Goal: Task Accomplishment & Management: Manage account settings

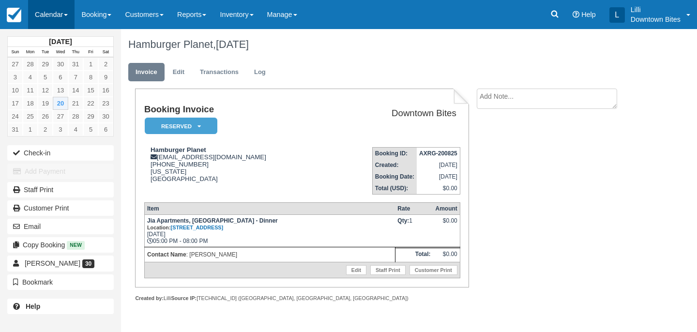
click at [44, 18] on link "Calendar" at bounding box center [51, 14] width 46 height 29
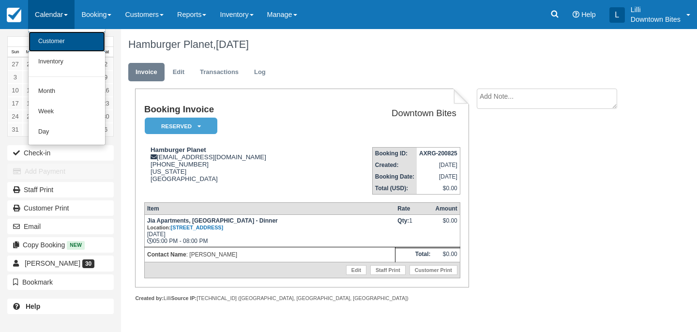
click at [47, 44] on link "Customer" at bounding box center [67, 41] width 77 height 20
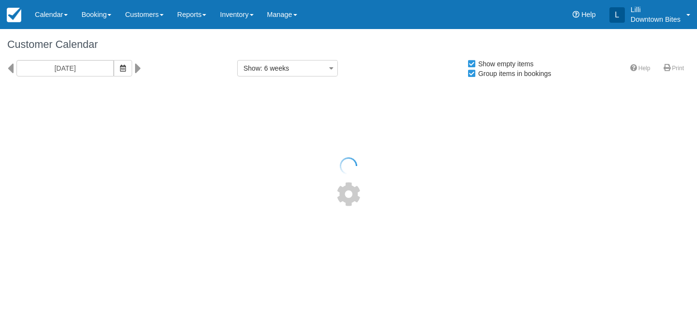
select select
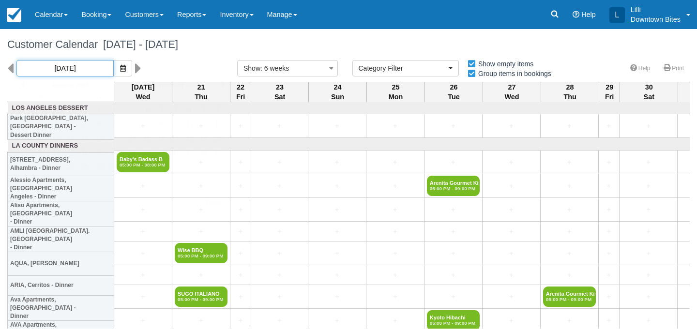
click at [81, 70] on input "[DATE]" at bounding box center [64, 68] width 97 height 16
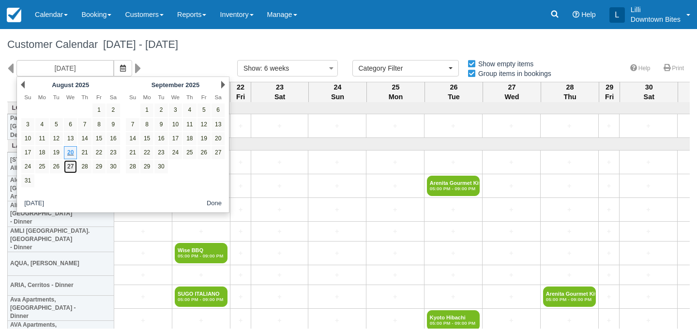
click at [75, 168] on link "27" at bounding box center [70, 166] width 13 height 13
type input "08/27/25"
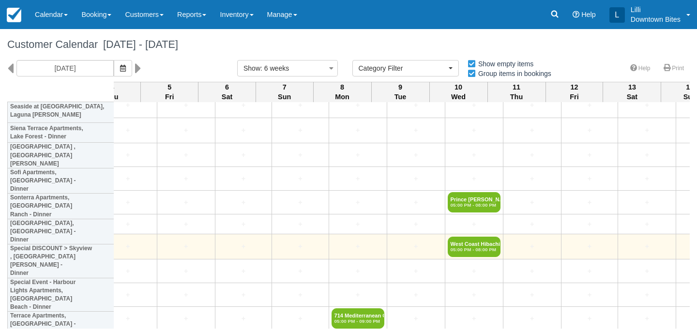
scroll to position [2171, 431]
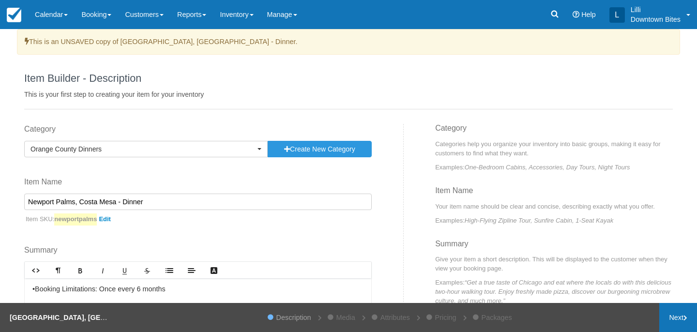
scroll to position [18, 0]
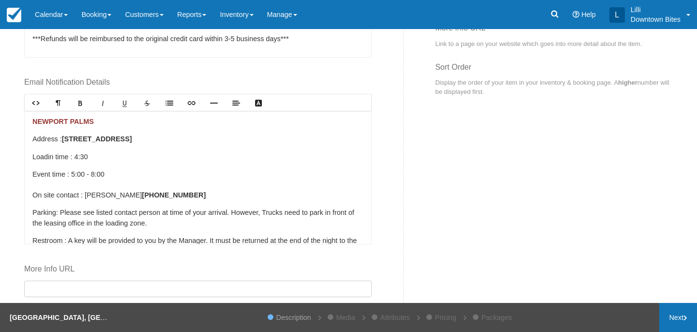
click at [681, 323] on link "Next" at bounding box center [679, 317] width 38 height 29
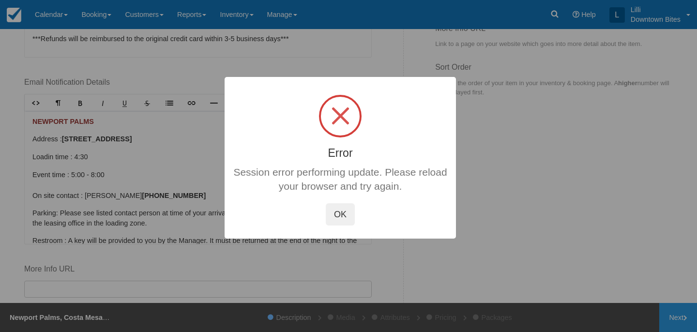
click at [339, 207] on button "OK" at bounding box center [340, 214] width 29 height 22
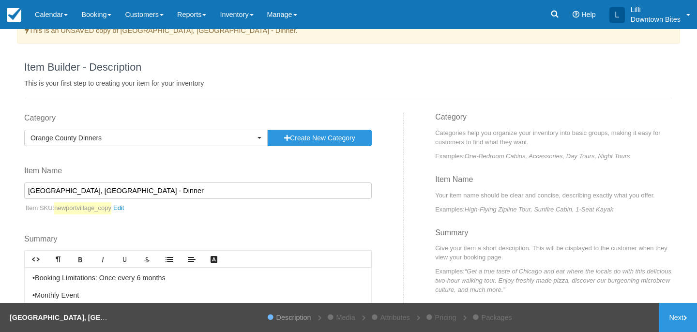
scroll to position [15, 0]
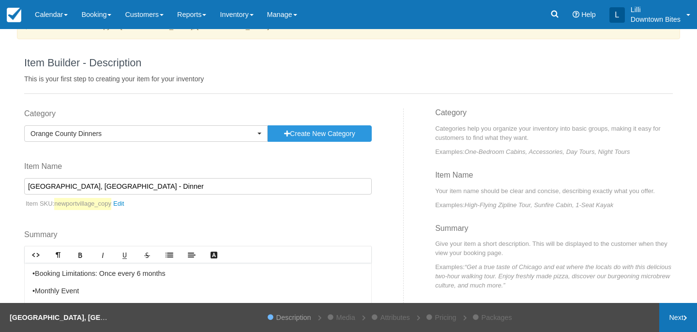
click at [676, 321] on link "Next" at bounding box center [679, 317] width 38 height 29
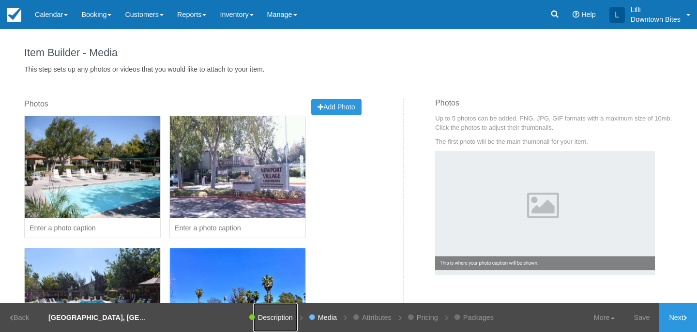
click at [261, 320] on link "Description" at bounding box center [275, 317] width 45 height 29
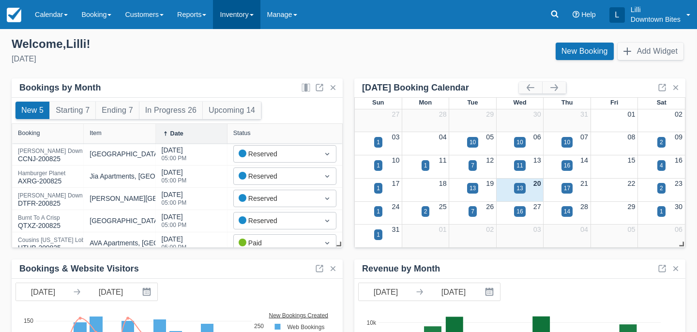
click at [233, 16] on link "Inventory" at bounding box center [236, 14] width 47 height 29
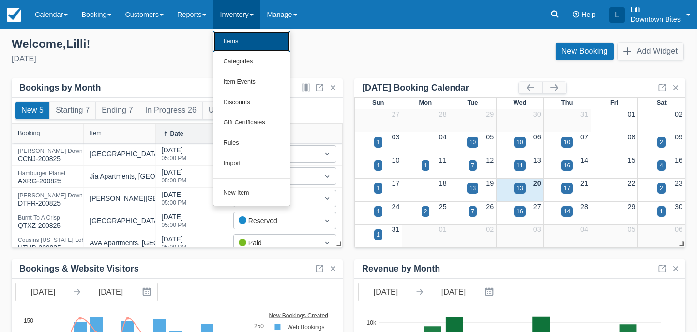
click at [237, 40] on link "Items" at bounding box center [252, 41] width 77 height 20
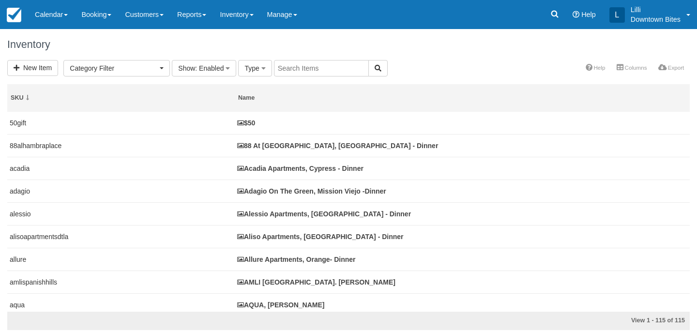
select select
click at [326, 65] on input "text" at bounding box center [321, 68] width 95 height 16
type input "residences"
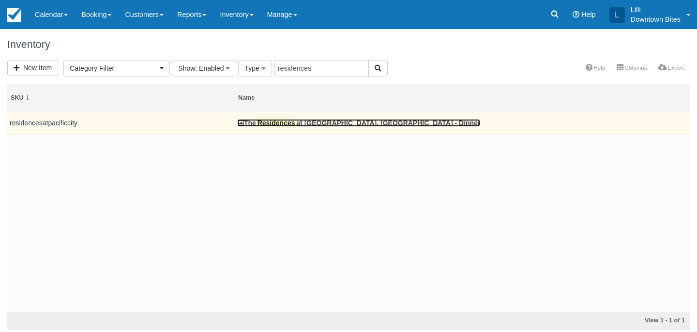
click at [296, 120] on mark "Residences" at bounding box center [276, 123] width 40 height 11
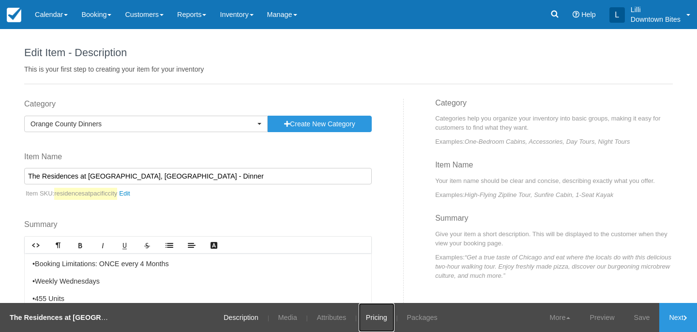
click at [373, 316] on link "Pricing" at bounding box center [377, 317] width 36 height 29
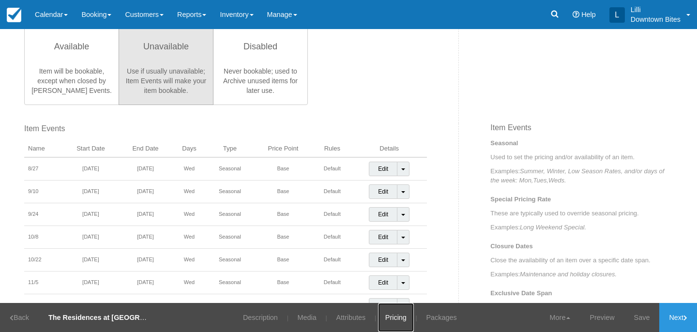
scroll to position [284, 0]
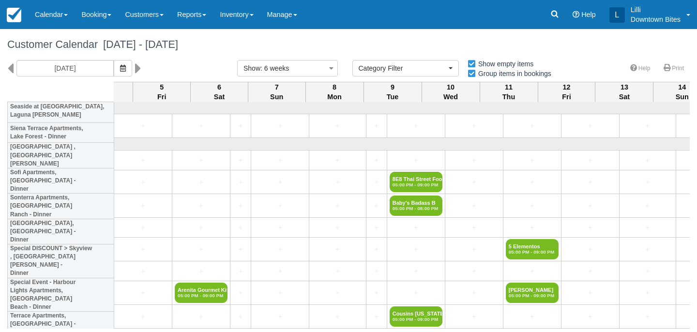
select select
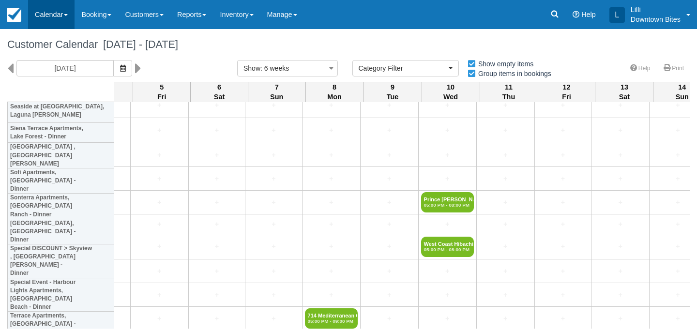
click at [49, 14] on link "Calendar" at bounding box center [51, 14] width 46 height 29
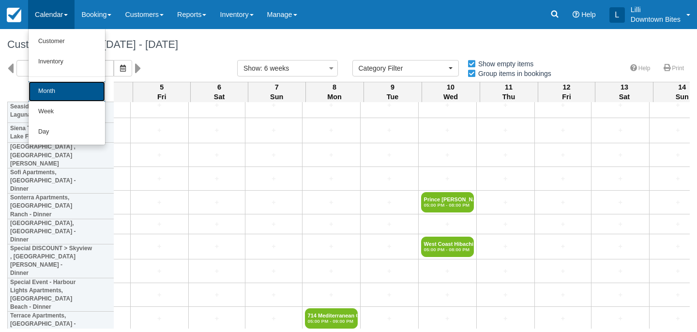
click at [50, 93] on link "Month" at bounding box center [67, 91] width 77 height 20
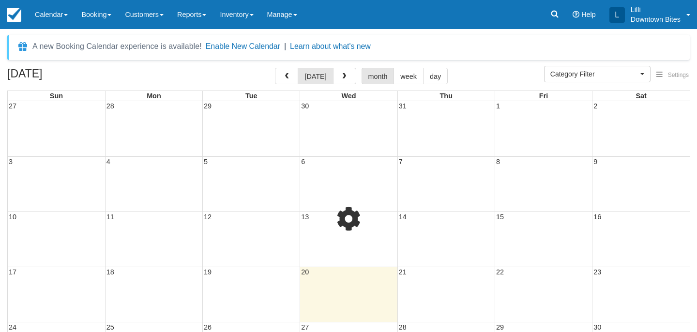
select select
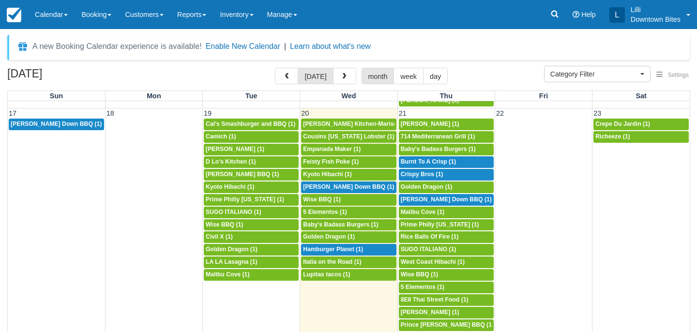
scroll to position [523, 0]
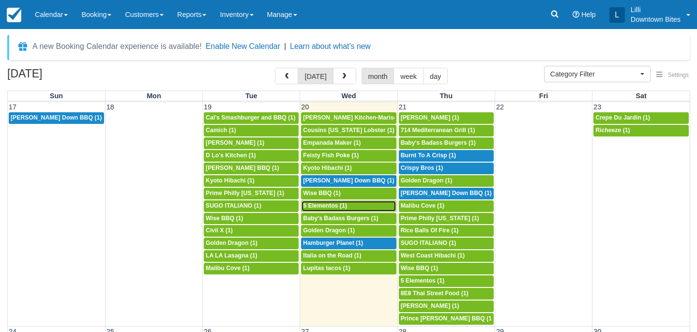
click at [323, 201] on link "5p 5 Elementos (1)" at bounding box center [348, 207] width 95 height 12
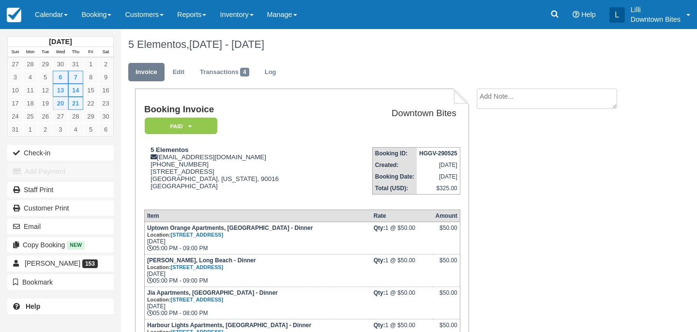
click at [553, 95] on textarea at bounding box center [547, 99] width 140 height 20
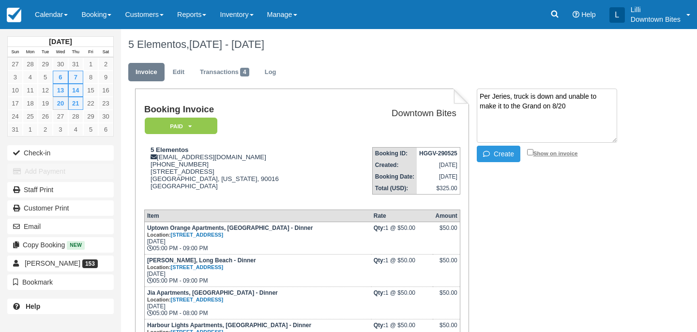
type textarea "Per Jeries, truck is down and unable to make it to the Grand on 8/20"
click at [530, 153] on input "Show on invoice" at bounding box center [530, 152] width 6 height 6
checkbox input "true"
click at [507, 153] on button "Create" at bounding box center [499, 154] width 44 height 16
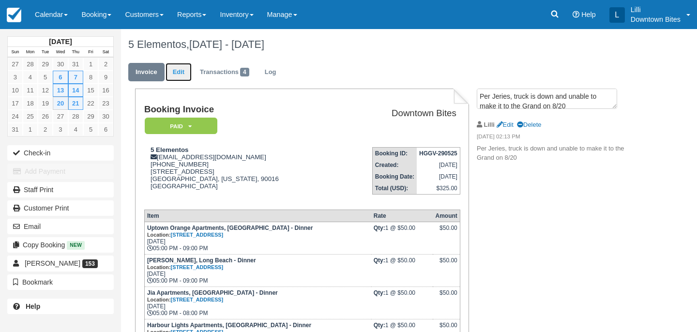
click at [183, 75] on link "Edit" at bounding box center [179, 72] width 26 height 19
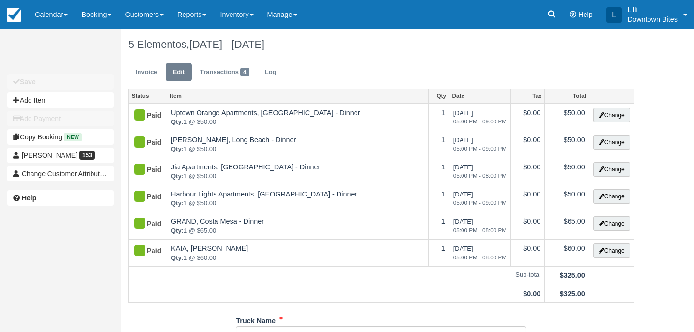
type input "[PHONE_NUMBER]"
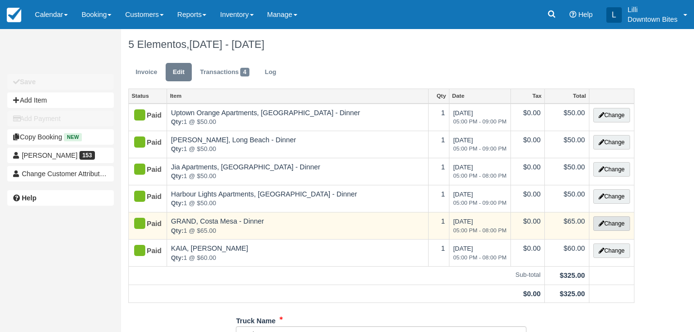
click at [609, 222] on button "Change" at bounding box center [611, 224] width 37 height 15
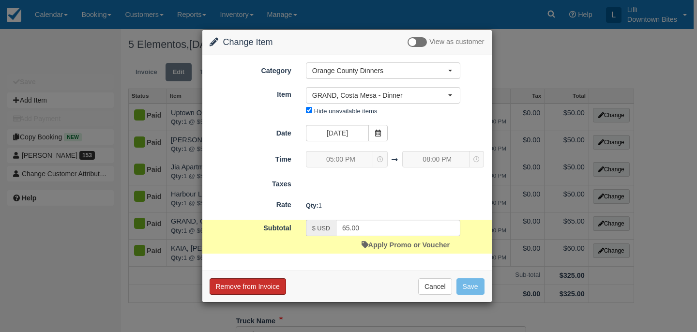
click at [239, 282] on button "Remove from Invoice" at bounding box center [248, 287] width 77 height 16
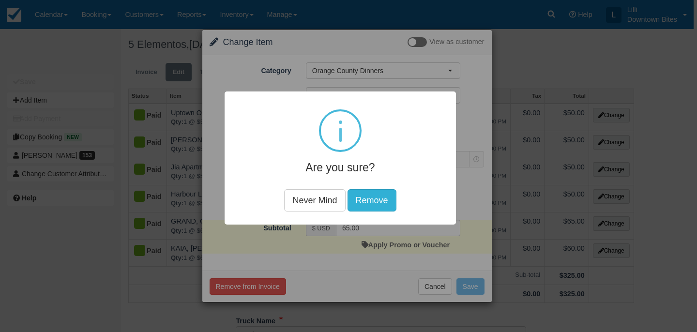
click at [372, 195] on button "Remove" at bounding box center [372, 200] width 49 height 22
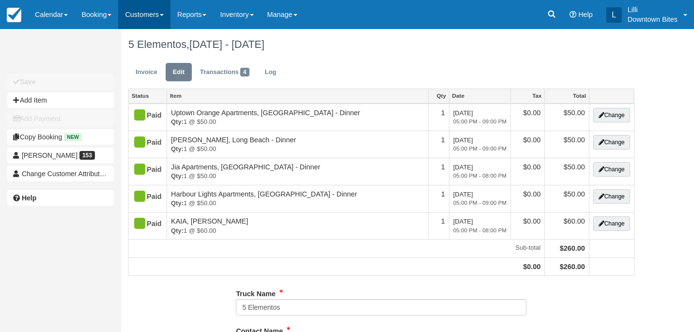
click at [132, 18] on link "Customers" at bounding box center [144, 14] width 52 height 29
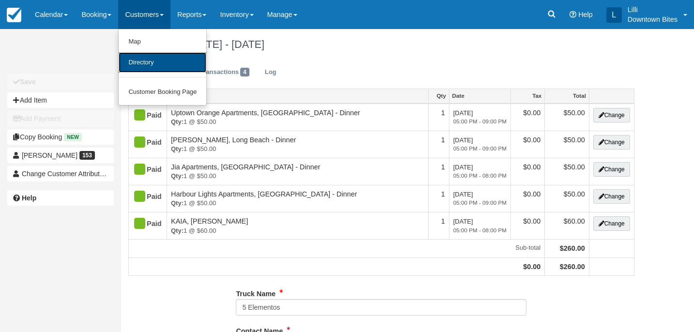
click at [182, 67] on link "Directory" at bounding box center [163, 62] width 88 height 21
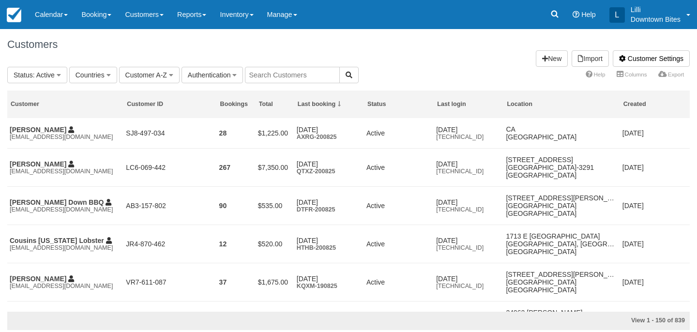
click at [300, 72] on input "text" at bounding box center [292, 75] width 95 height 16
type input "adm"
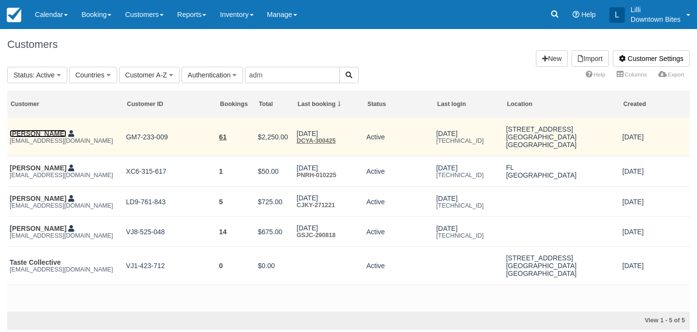
click at [36, 133] on link "Chris Tzorin" at bounding box center [38, 134] width 57 height 8
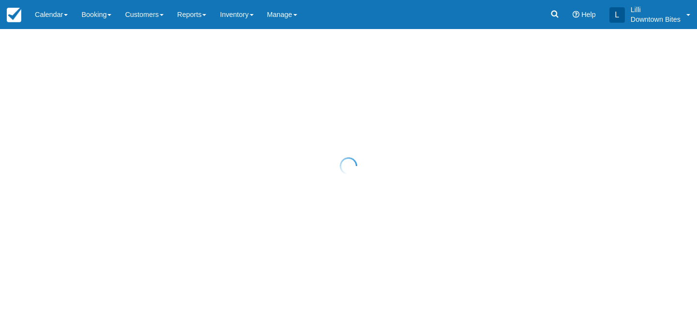
select select "50"
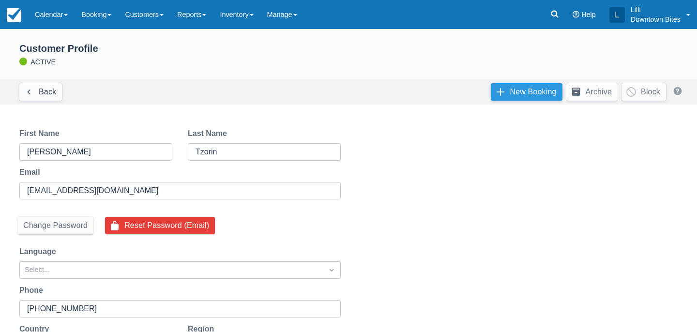
click at [542, 87] on link "New Booking" at bounding box center [527, 91] width 72 height 17
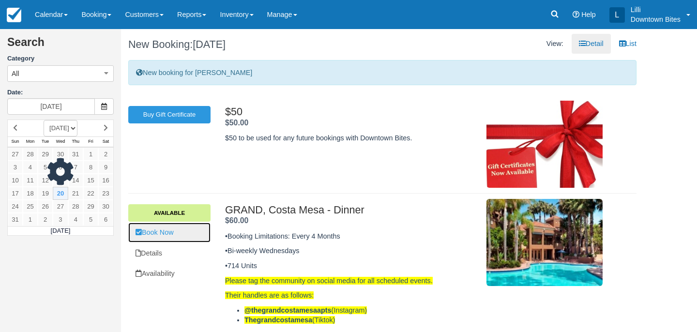
click at [171, 232] on link "Book Now" at bounding box center [169, 233] width 82 height 20
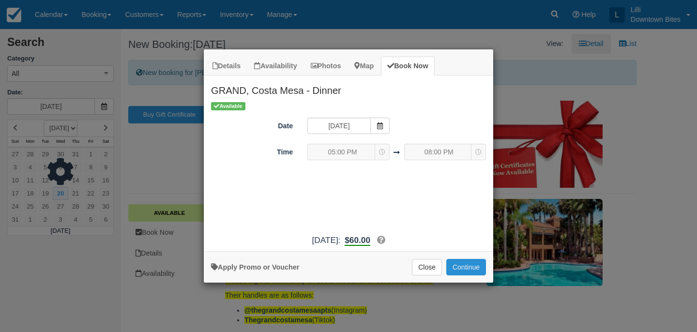
click at [470, 266] on button "Continue" at bounding box center [467, 267] width 40 height 16
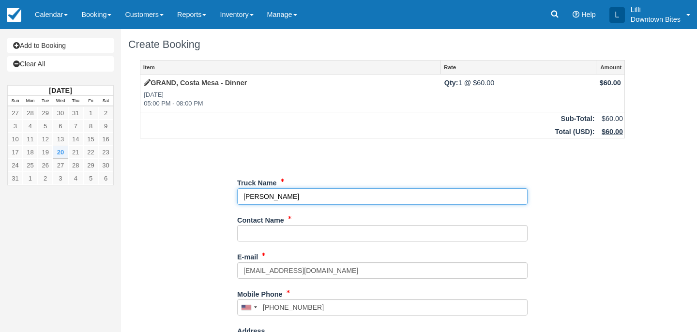
drag, startPoint x: 293, startPoint y: 196, endPoint x: 179, endPoint y: 196, distance: 114.3
click at [179, 196] on div "Item Rate Amount GRAND, Costa Mesa - Dinner [DATE] 05:00 PM - 08:00 PM Qty: 1 @…" at bounding box center [382, 307] width 509 height 495
drag, startPoint x: 301, startPoint y: 197, endPoint x: 160, endPoint y: 196, distance: 140.5
click at [160, 196] on div "Item Rate Amount GRAND, Costa Mesa - Dinner [DATE] 05:00 PM - 08:00 PM Qty: 1 @…" at bounding box center [382, 307] width 509 height 495
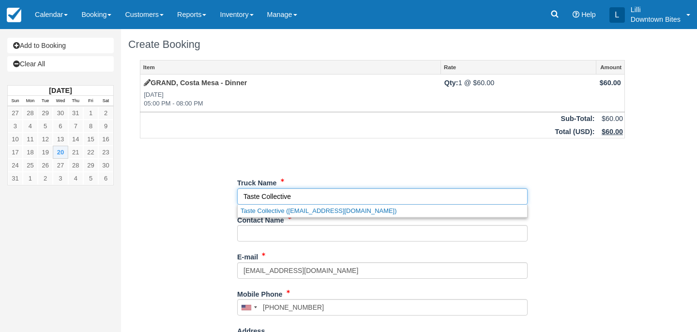
type input "Taste Collective"
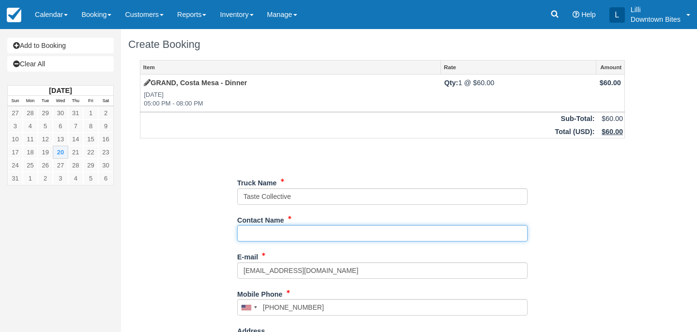
paste input "[PERSON_NAME]"
type input "[PERSON_NAME]"
type input "+19494238922"
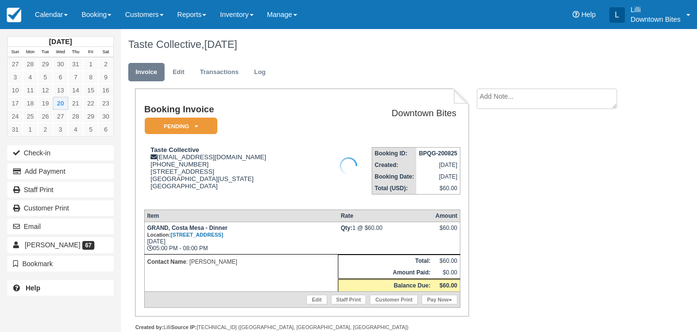
click at [178, 70] on div at bounding box center [348, 166] width 697 height 332
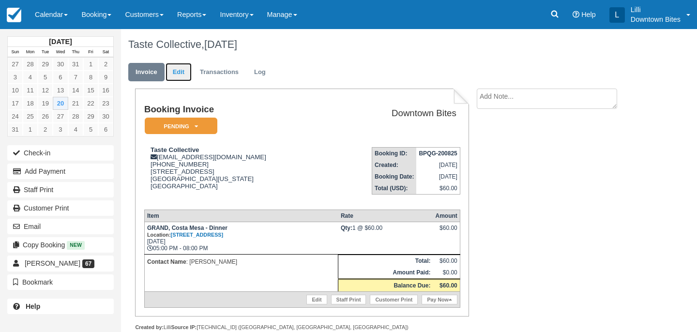
click at [175, 71] on link "Edit" at bounding box center [179, 72] width 26 height 19
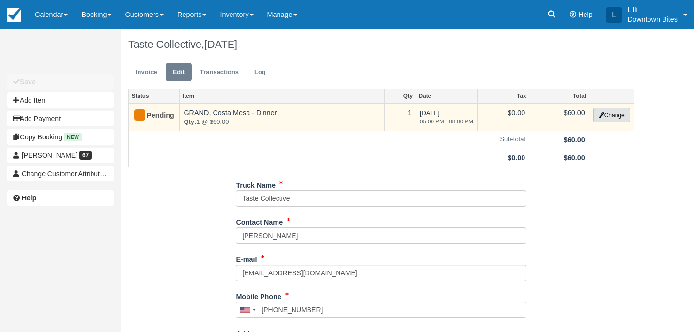
click at [614, 116] on button "Change" at bounding box center [611, 115] width 37 height 15
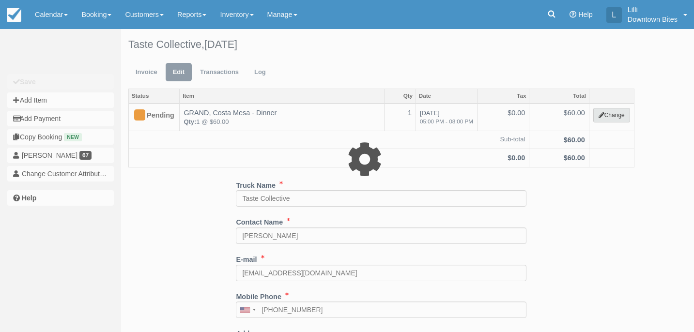
select select "4"
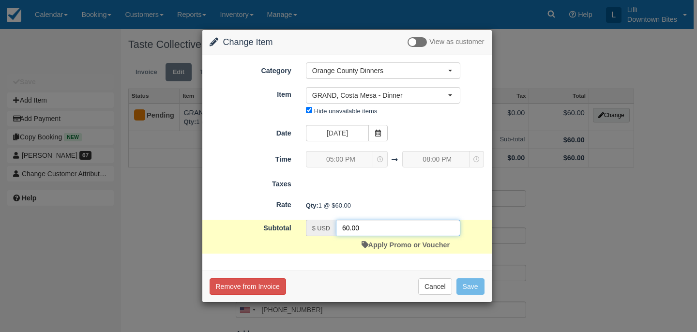
click at [346, 229] on input "60.00" at bounding box center [398, 228] width 124 height 16
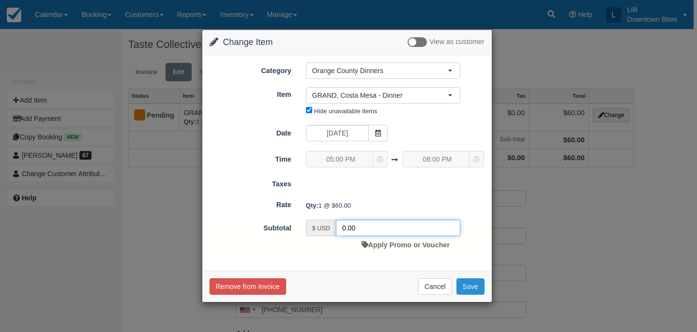
type input "0.00"
click at [471, 290] on button "Save" at bounding box center [471, 287] width 28 height 16
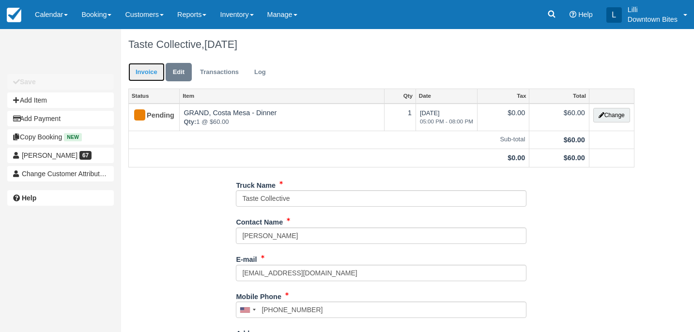
click at [142, 69] on link "Invoice" at bounding box center [146, 72] width 36 height 19
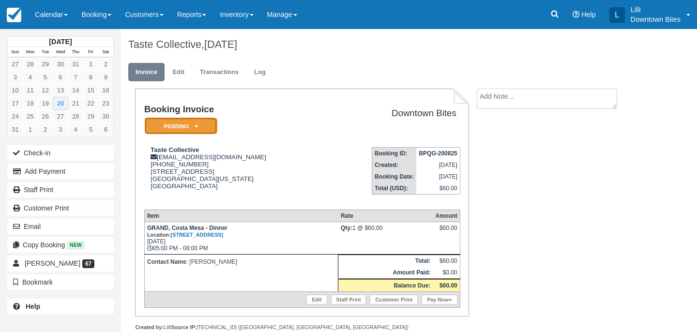
click at [153, 120] on em "Pending" at bounding box center [181, 126] width 73 height 17
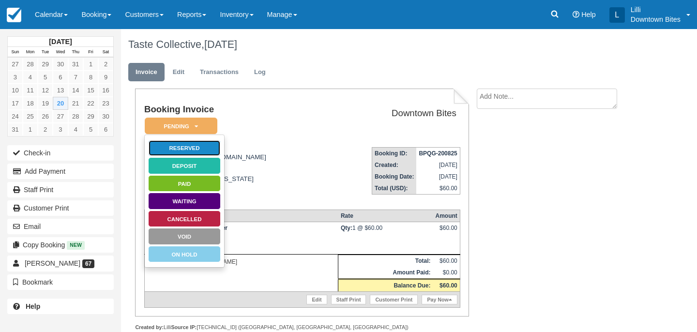
click at [212, 147] on link "Reserved" at bounding box center [184, 148] width 73 height 17
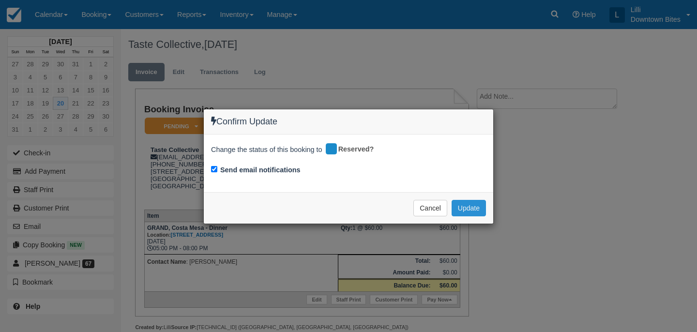
click at [463, 209] on button "Update" at bounding box center [469, 208] width 34 height 16
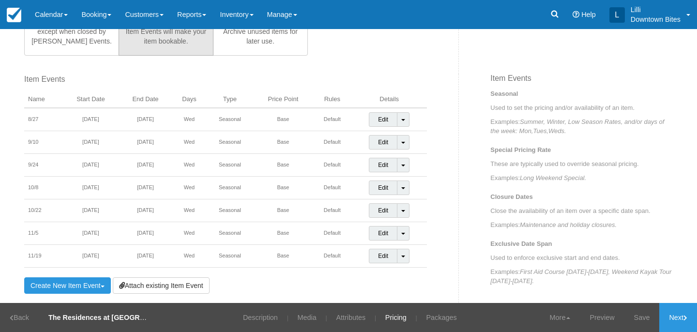
scroll to position [325, 0]
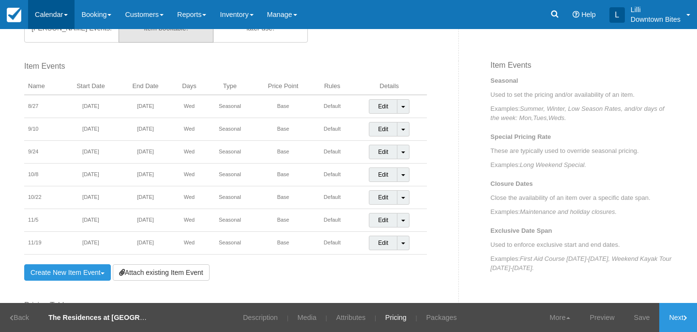
click at [49, 15] on link "Calendar" at bounding box center [51, 14] width 46 height 29
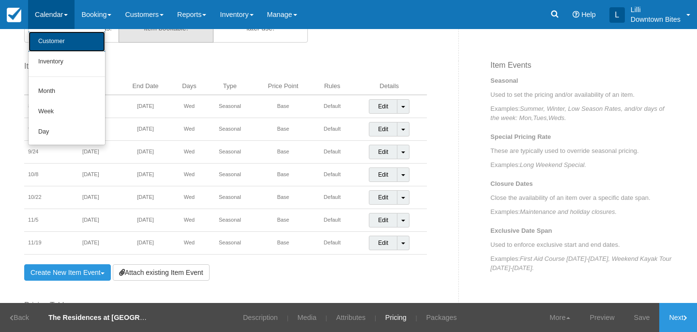
click at [54, 47] on link "Customer" at bounding box center [67, 41] width 77 height 20
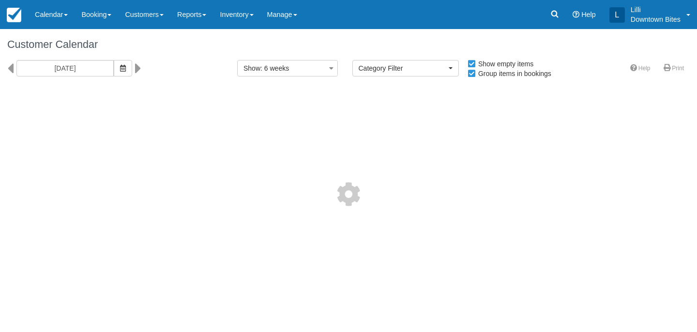
select select
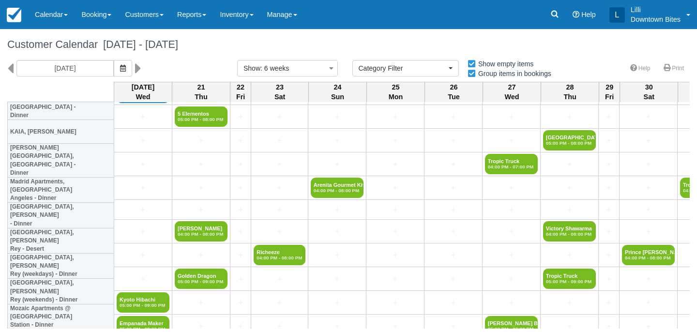
scroll to position [809, 0]
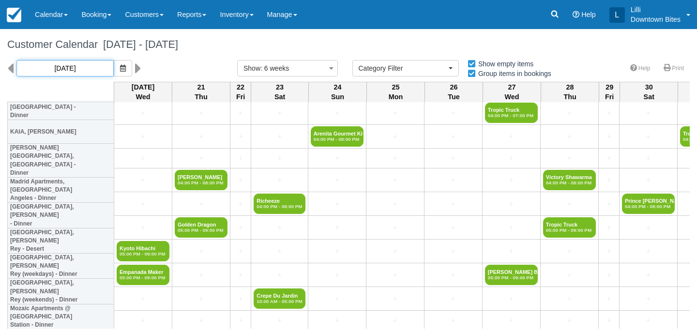
click at [77, 66] on input "[DATE]" at bounding box center [64, 68] width 97 height 16
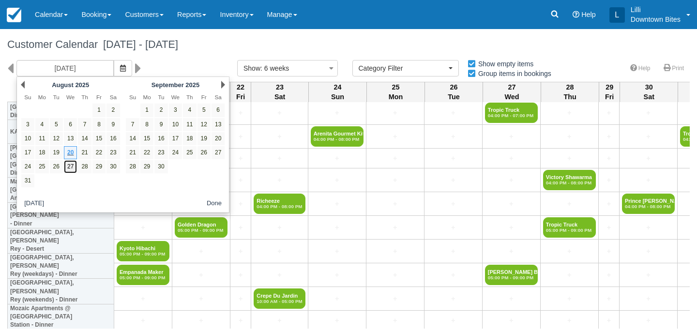
click at [71, 166] on link "27" at bounding box center [70, 166] width 13 height 13
type input "08/27/25"
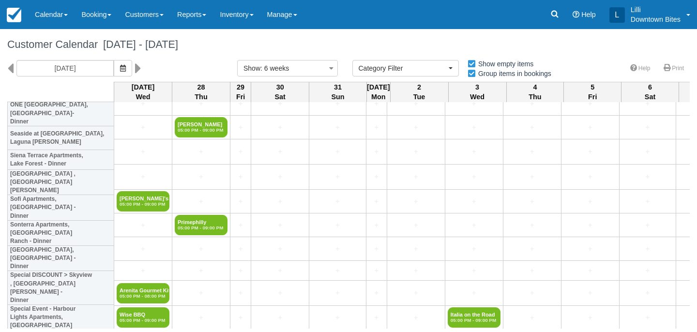
scroll to position [2183, 0]
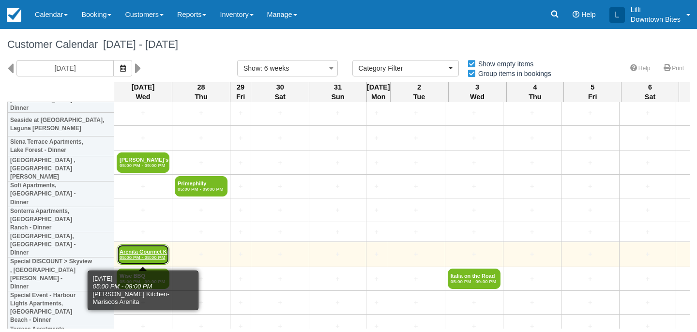
click at [138, 251] on link "Arenita Gourmet Kitc 05:00 PM - 08:00 PM" at bounding box center [143, 255] width 53 height 20
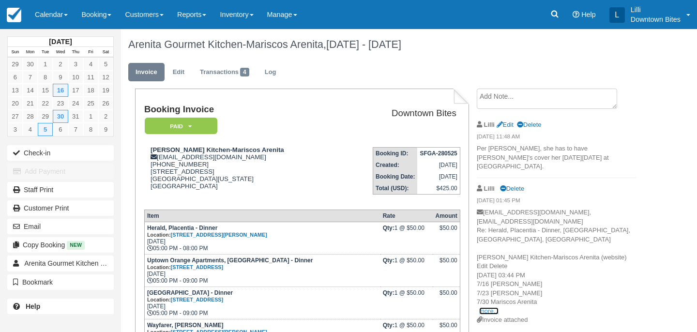
click at [491, 308] on link "more..." at bounding box center [489, 311] width 19 height 7
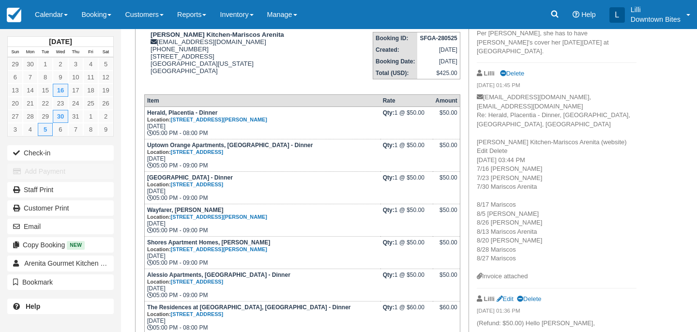
scroll to position [114, 0]
